Goal: Information Seeking & Learning: Learn about a topic

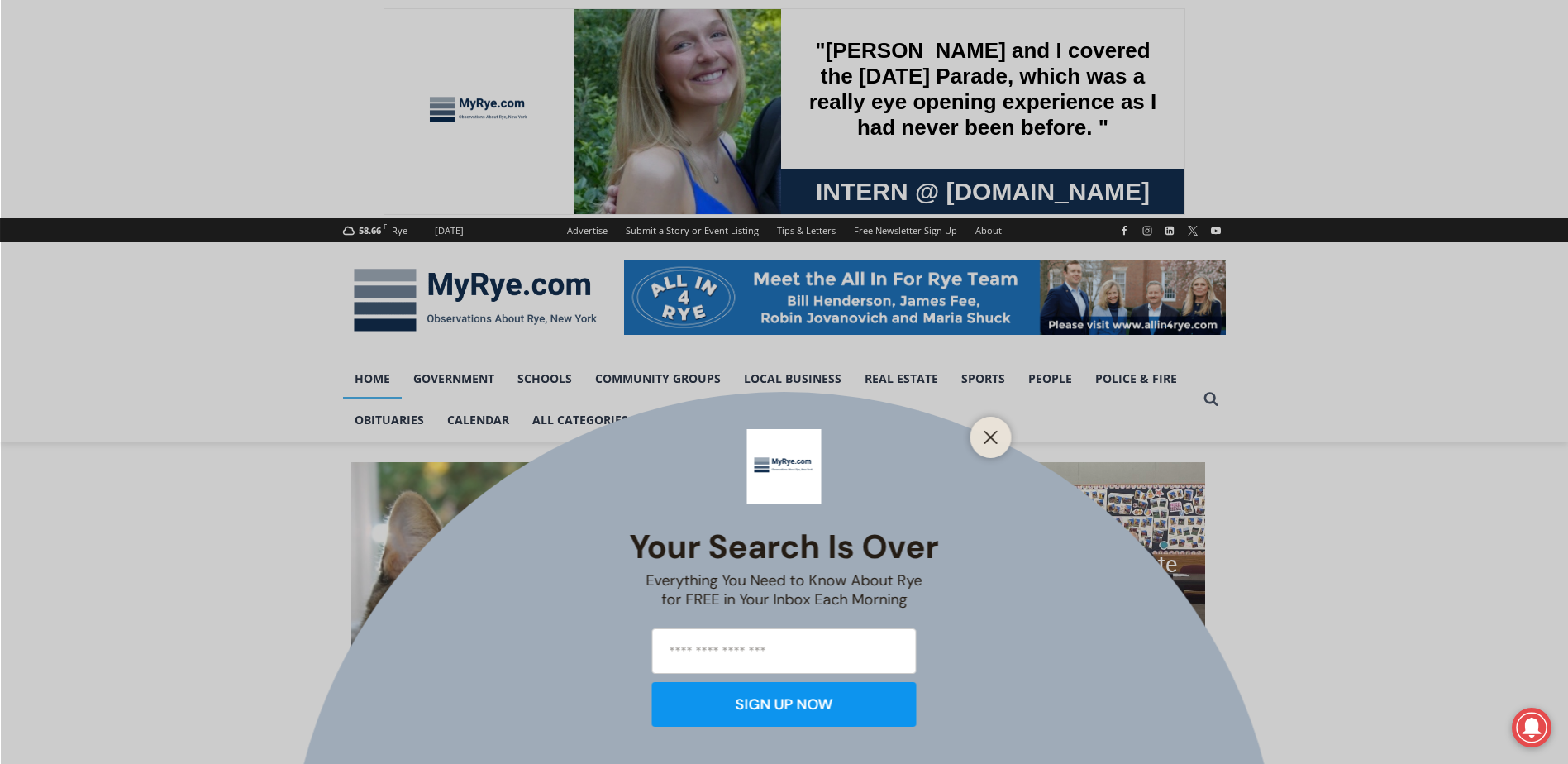
scroll to position [166, 0]
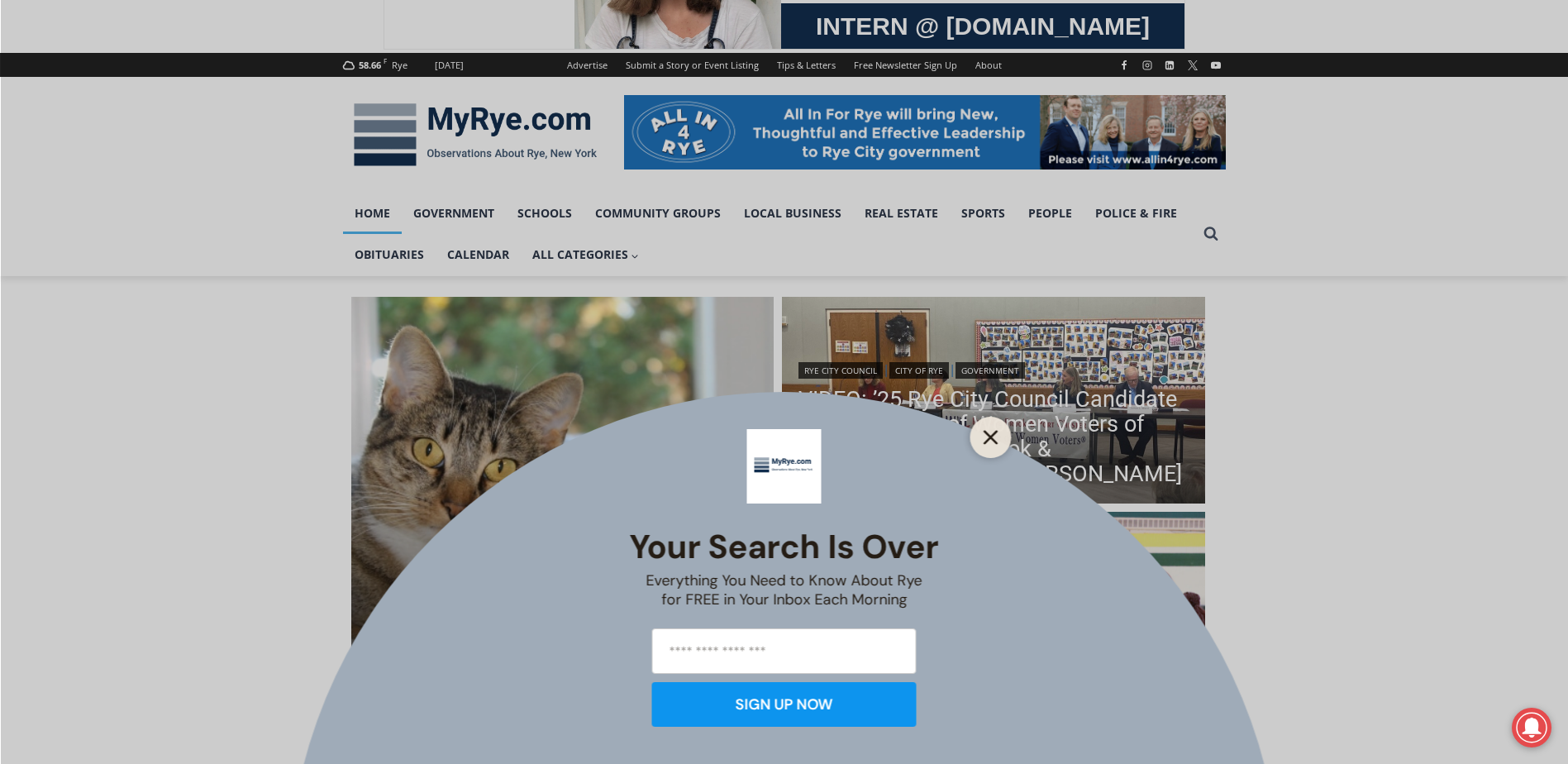
click at [1002, 438] on div at bounding box center [991, 437] width 42 height 42
click at [988, 432] on icon "Close" at bounding box center [991, 437] width 15 height 15
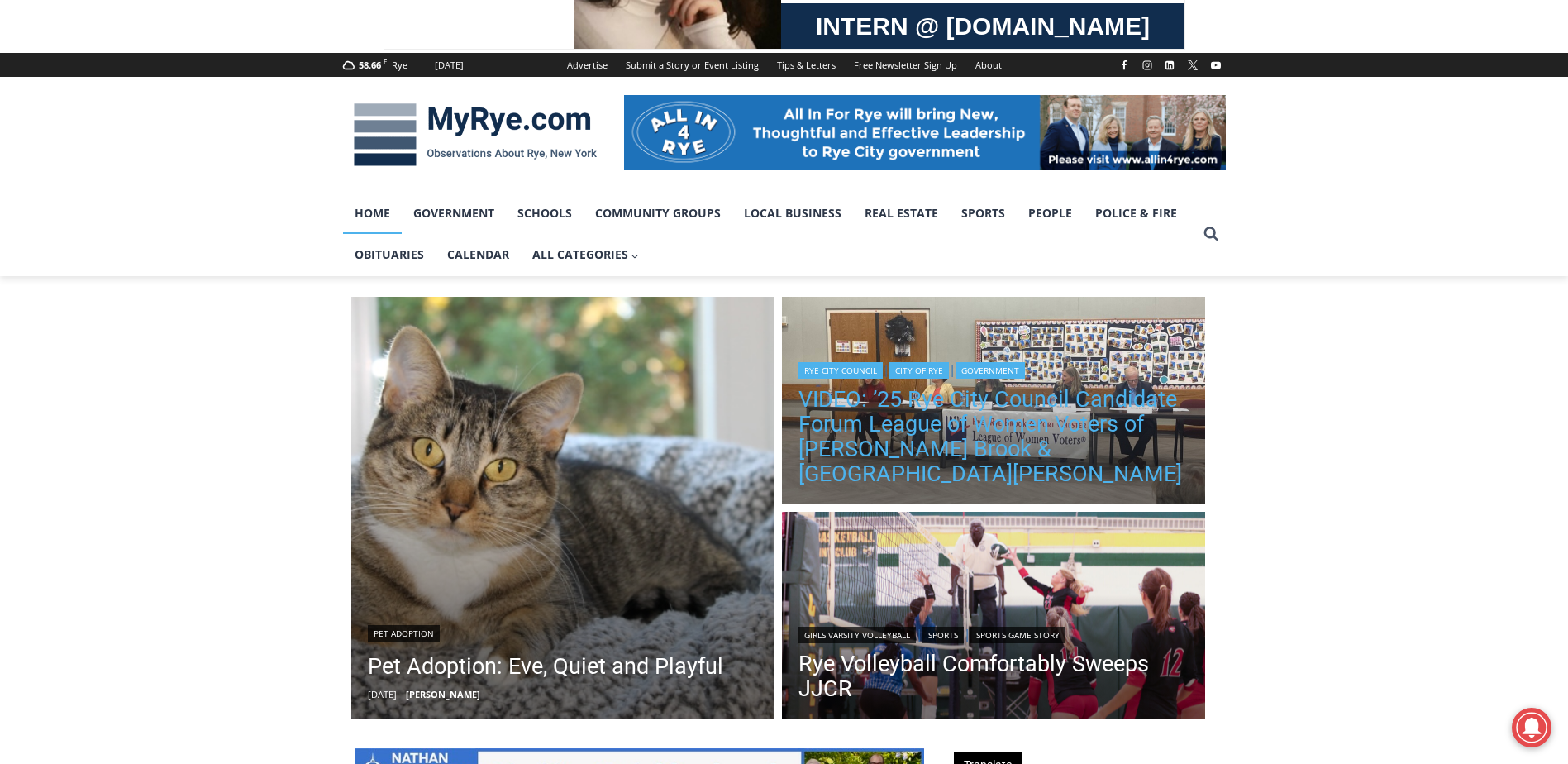
click at [1097, 457] on link "VIDEO: ’25 Rye City Council Candidate Forum League of Women Voters of [PERSON_N…" at bounding box center [993, 436] width 390 height 99
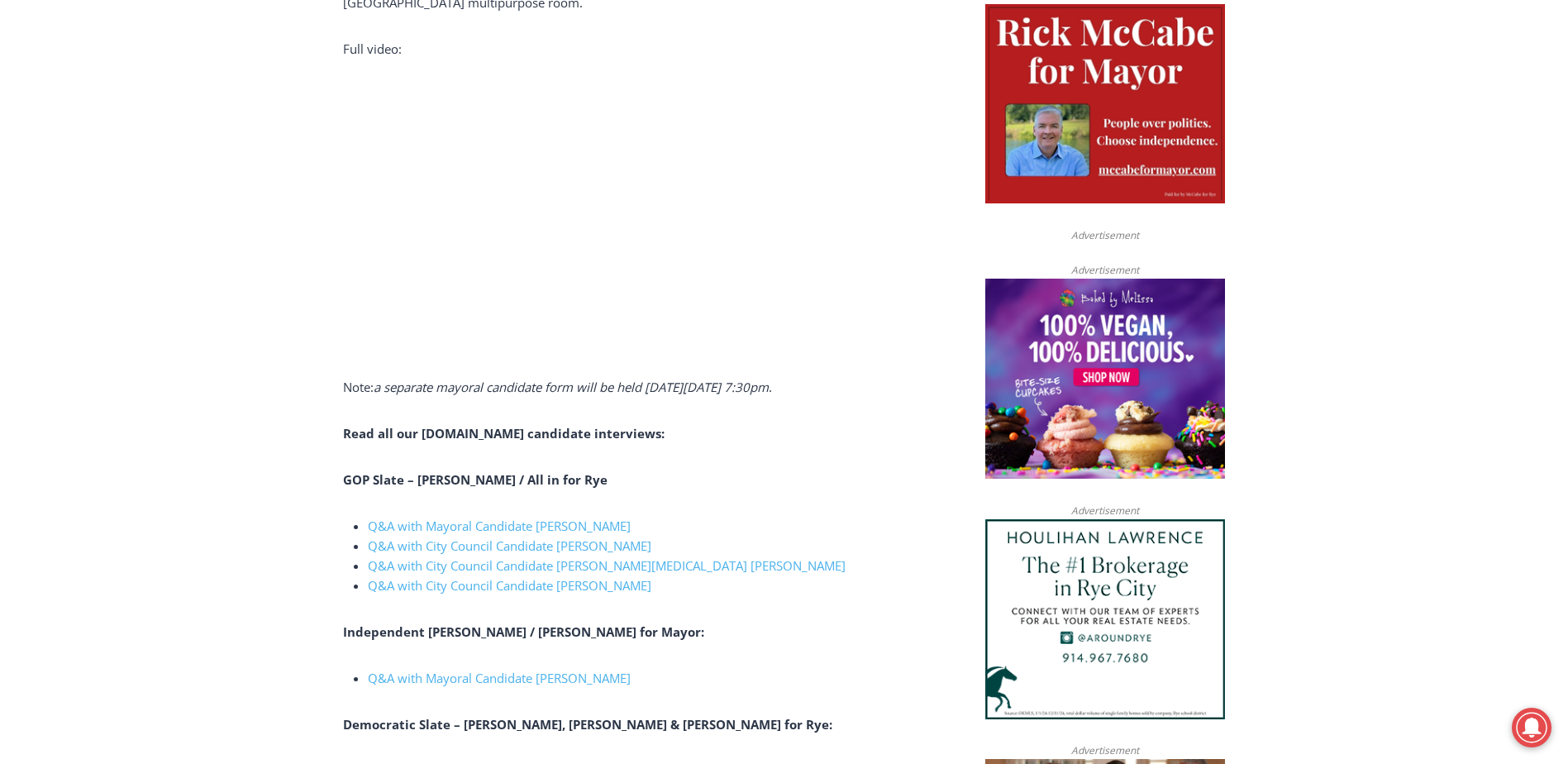
scroll to position [910, 0]
